Goal: Information Seeking & Learning: Learn about a topic

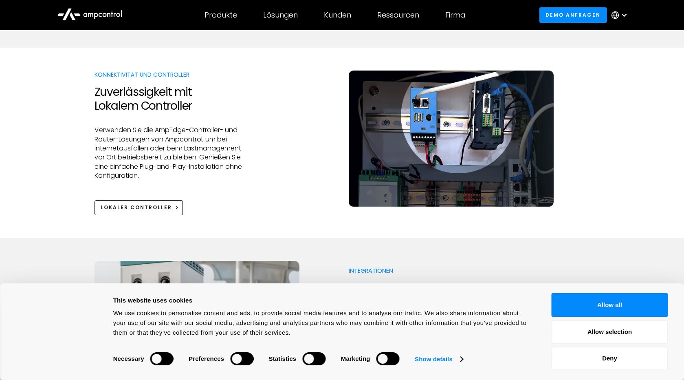
scroll to position [926, 0]
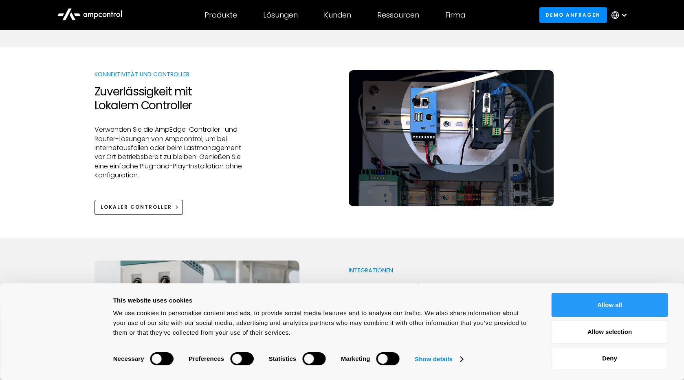
click at [615, 310] on button "Allow all" at bounding box center [610, 305] width 117 height 24
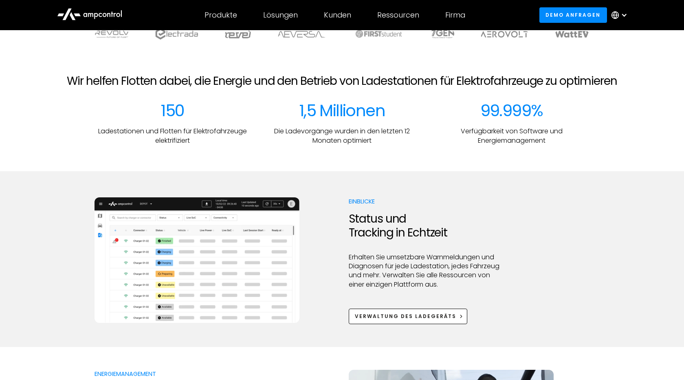
scroll to position [0, 0]
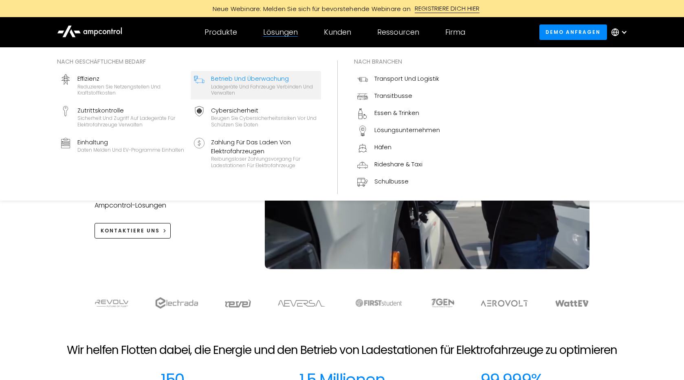
click at [244, 79] on div "Betrieb und Überwachung" at bounding box center [264, 78] width 107 height 9
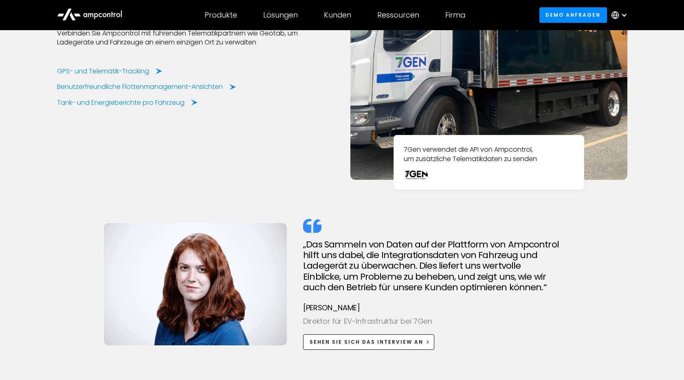
scroll to position [1356, 0]
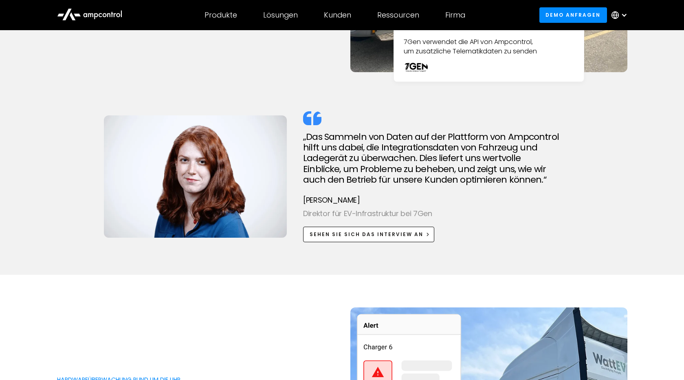
click at [128, 4] on div at bounding box center [89, 15] width 81 height 22
click at [95, 10] on icon at bounding box center [89, 14] width 65 height 20
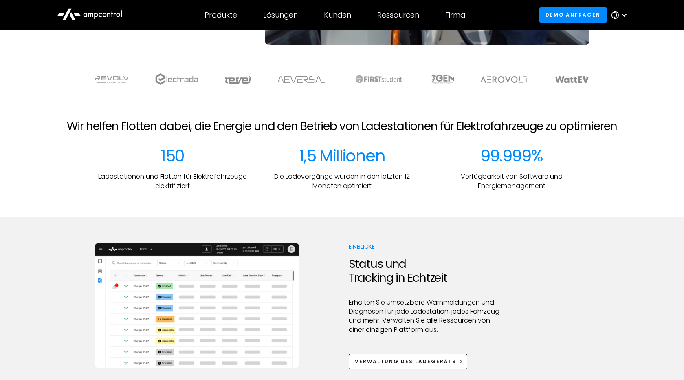
scroll to position [327, 0]
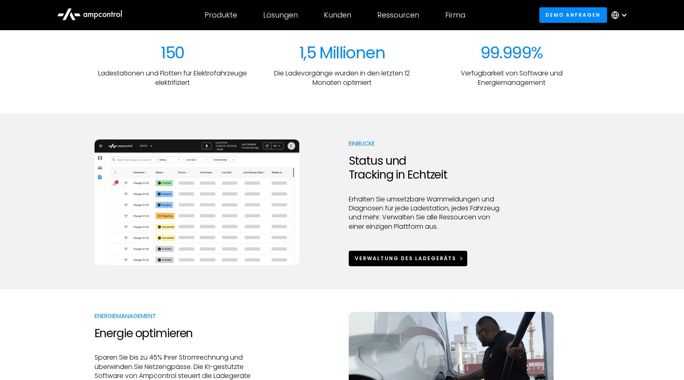
click at [392, 257] on div "Verwaltung des Ladegeräts" at bounding box center [405, 258] width 101 height 7
